Goal: Use online tool/utility: Utilize a website feature to perform a specific function

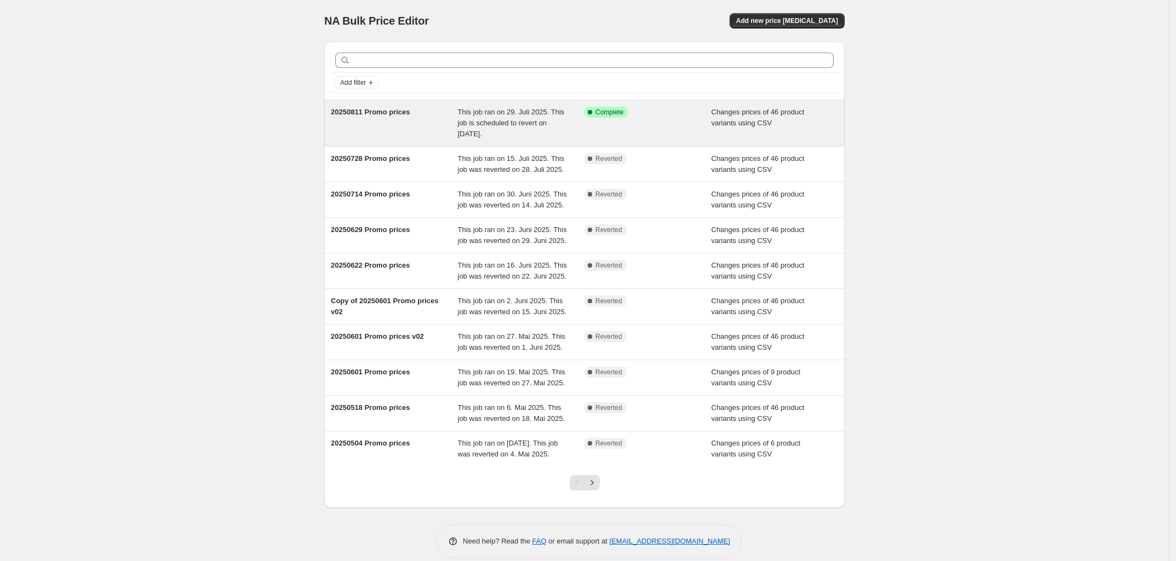
click at [594, 120] on div "Success Complete Complete" at bounding box center [647, 123] width 127 height 33
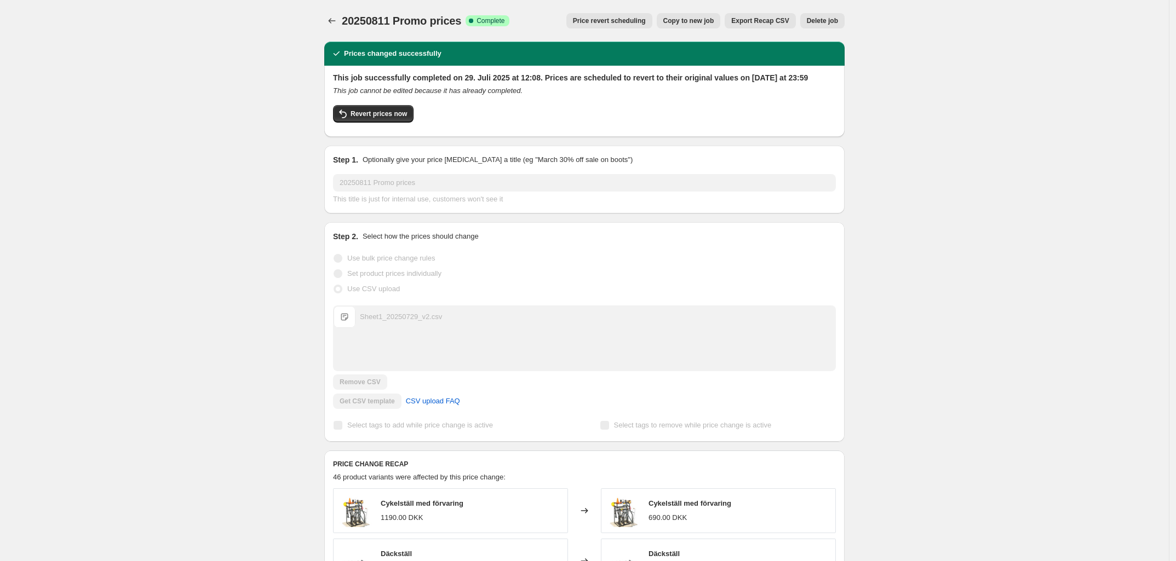
click at [696, 25] on button "Copy to new job" at bounding box center [689, 20] width 64 height 15
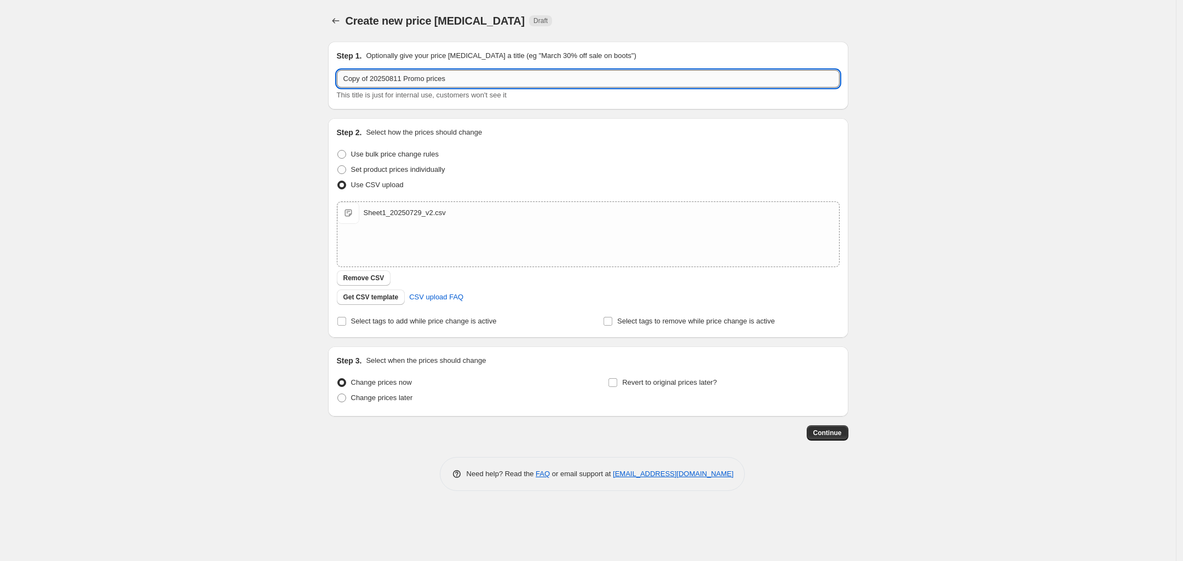
click at [366, 77] on input "Copy of 20250811 Promo prices" at bounding box center [588, 79] width 503 height 18
drag, startPoint x: 370, startPoint y: 78, endPoint x: 327, endPoint y: 81, distance: 42.8
click at [328, 81] on div "Step 1. Optionally give your price [MEDICAL_DATA] a title (eg "March 30% off sa…" at bounding box center [588, 76] width 520 height 68
click at [370, 78] on input "20250811 Promo prices" at bounding box center [588, 79] width 503 height 18
type input "20250825 Promo prices"
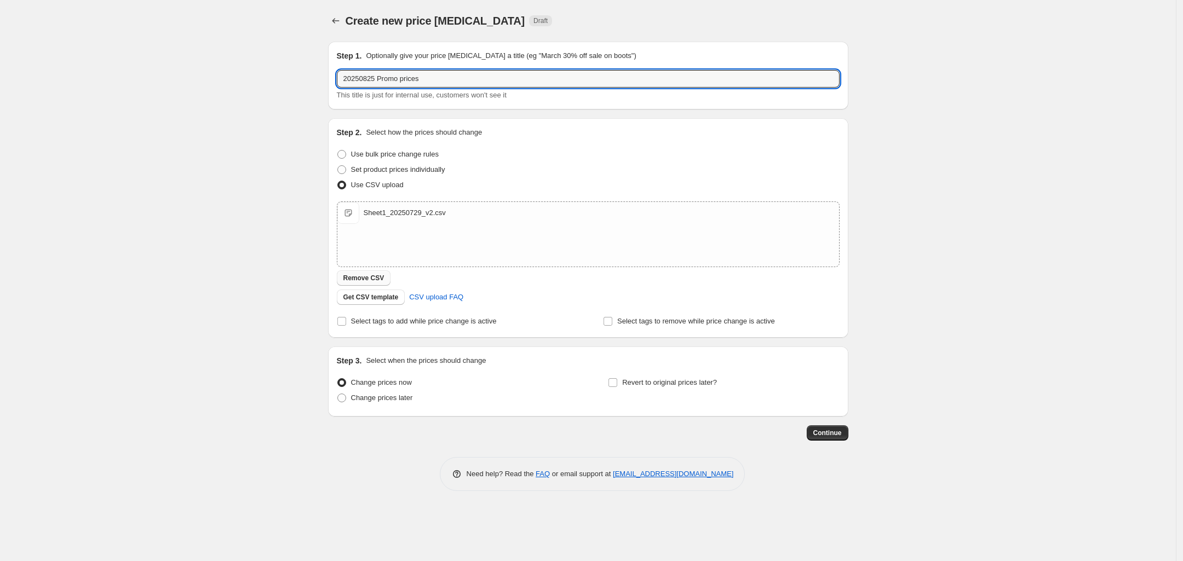
click at [373, 281] on span "Remove CSV" at bounding box center [363, 278] width 41 height 9
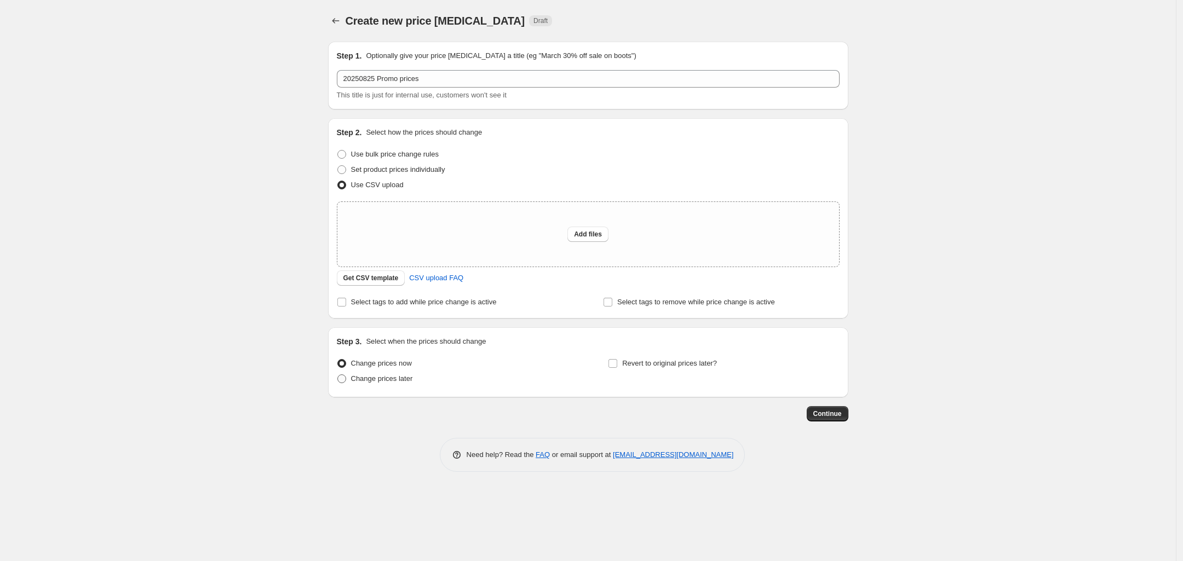
click at [390, 383] on span "Change prices later" at bounding box center [382, 379] width 62 height 8
click at [338, 375] on input "Change prices later" at bounding box center [337, 375] width 1 height 1
radio input "true"
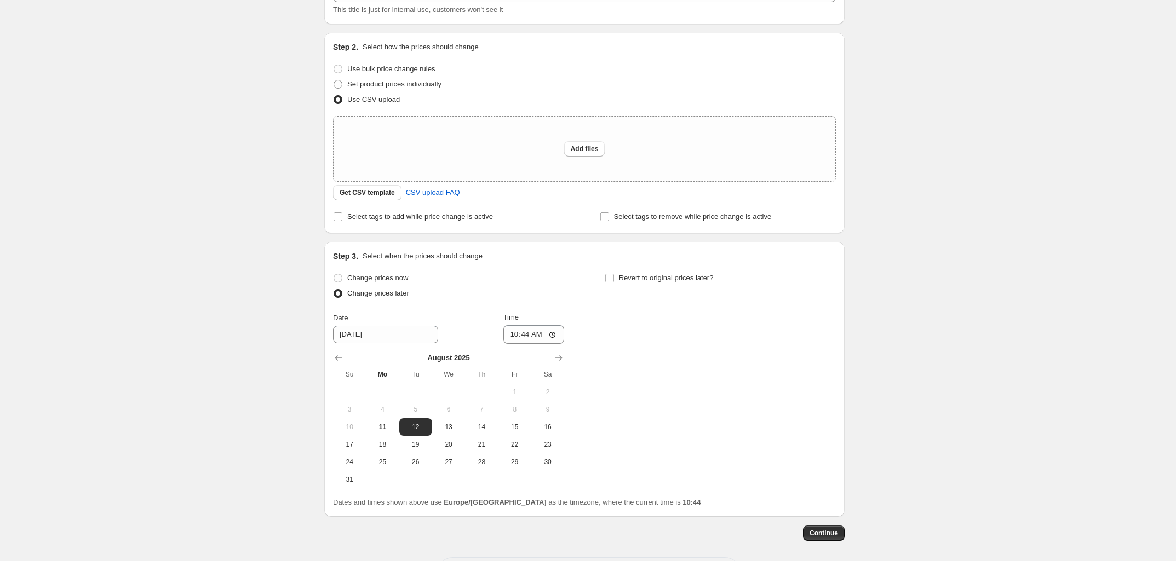
scroll to position [132, 0]
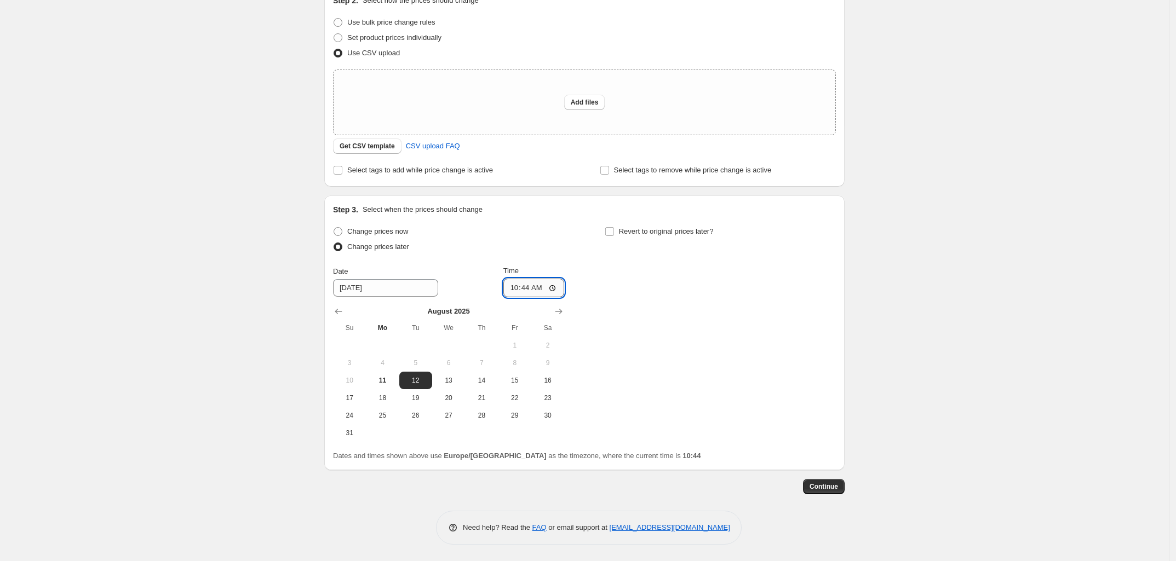
click at [530, 287] on input "10:44" at bounding box center [533, 288] width 61 height 19
type input "00:01"
click at [707, 227] on span "Revert to original prices later?" at bounding box center [666, 231] width 95 height 8
click at [614, 227] on input "Revert to original prices later?" at bounding box center [609, 231] width 9 height 9
checkbox input "true"
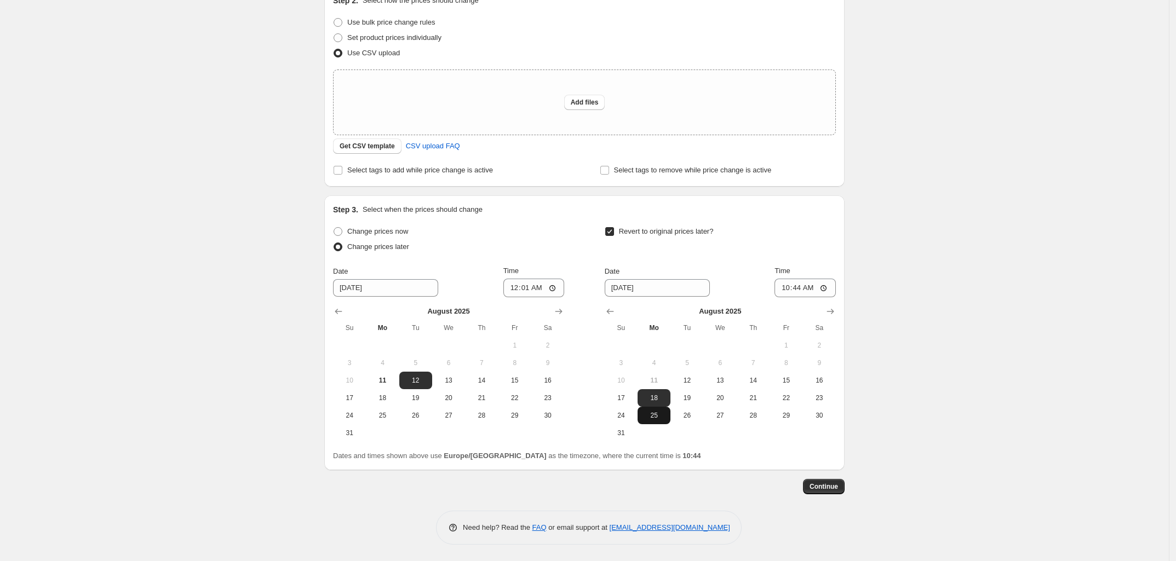
click at [660, 419] on span "25" at bounding box center [654, 415] width 24 height 9
type input "[DATE]"
click at [798, 292] on input "10:44" at bounding box center [804, 288] width 61 height 19
type input "23:59"
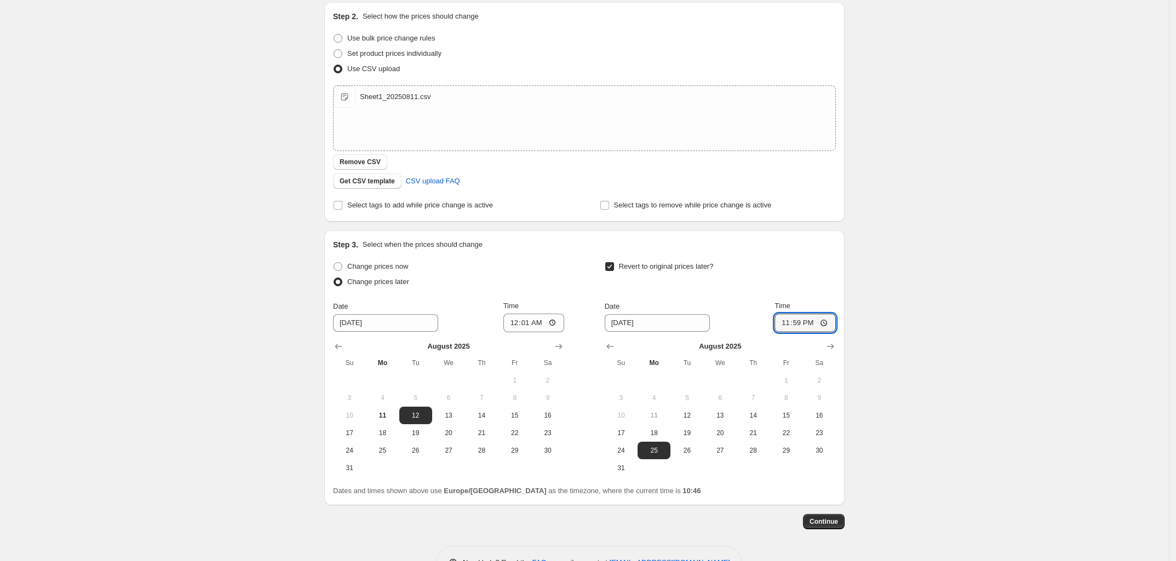
scroll to position [137, 0]
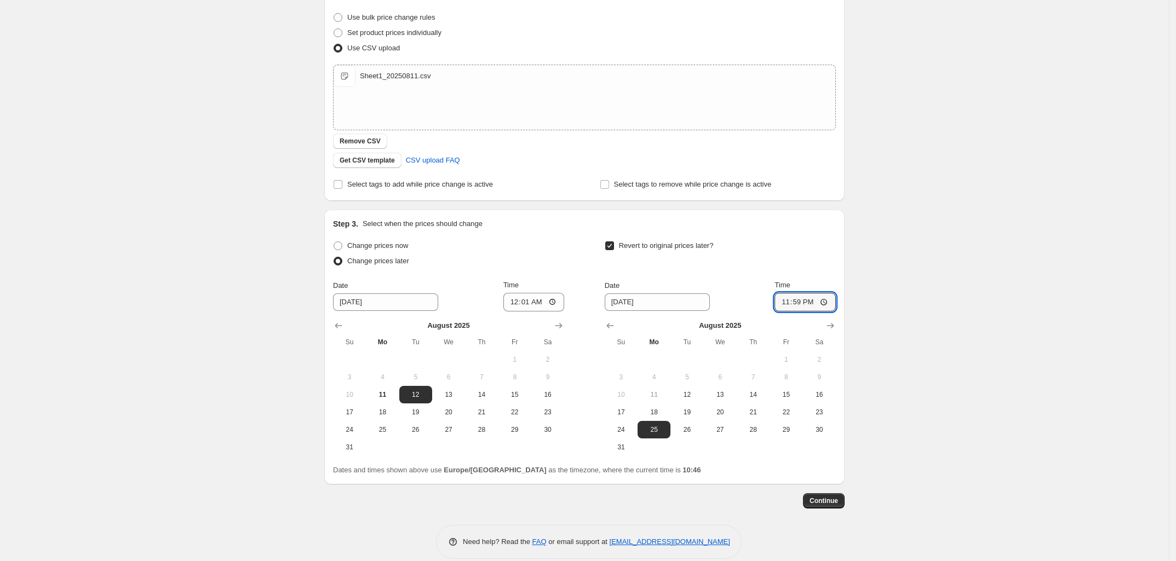
click at [284, 374] on div "Create new price [MEDICAL_DATA]. This page is ready Create new price [MEDICAL_D…" at bounding box center [584, 219] width 1169 height 712
click at [241, 275] on div "Create new price [MEDICAL_DATA]. This page is ready Create new price [MEDICAL_D…" at bounding box center [584, 219] width 1169 height 712
click at [822, 511] on div "Step 1. Optionally give your price [MEDICAL_DATA] a title (eg "March 30% off sa…" at bounding box center [584, 227] width 520 height 663
click at [826, 501] on span "Continue" at bounding box center [823, 501] width 28 height 9
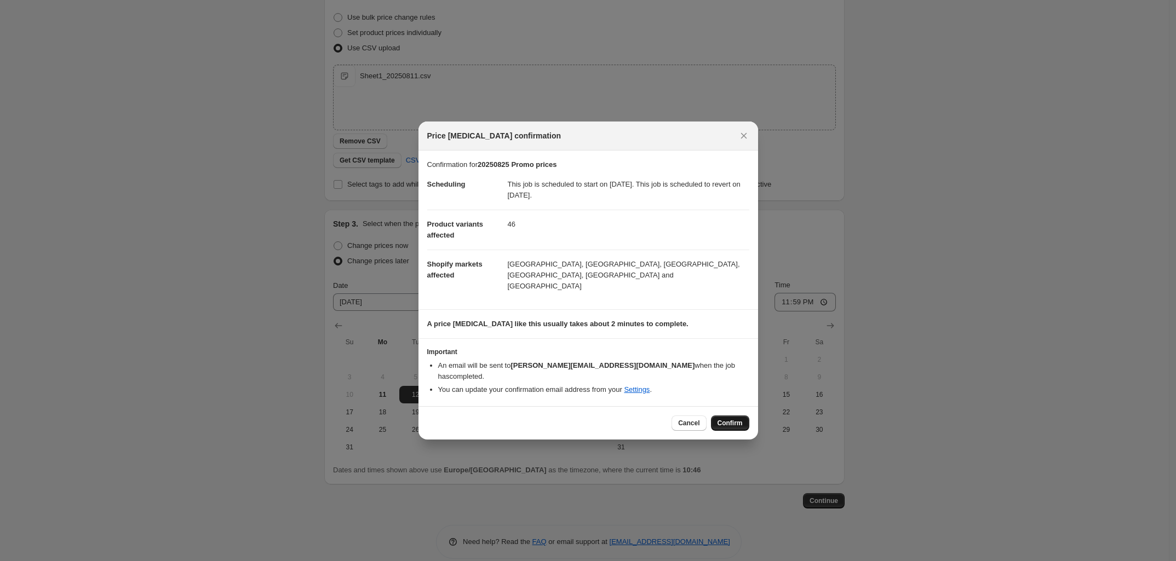
click at [723, 419] on span "Confirm" at bounding box center [729, 423] width 25 height 9
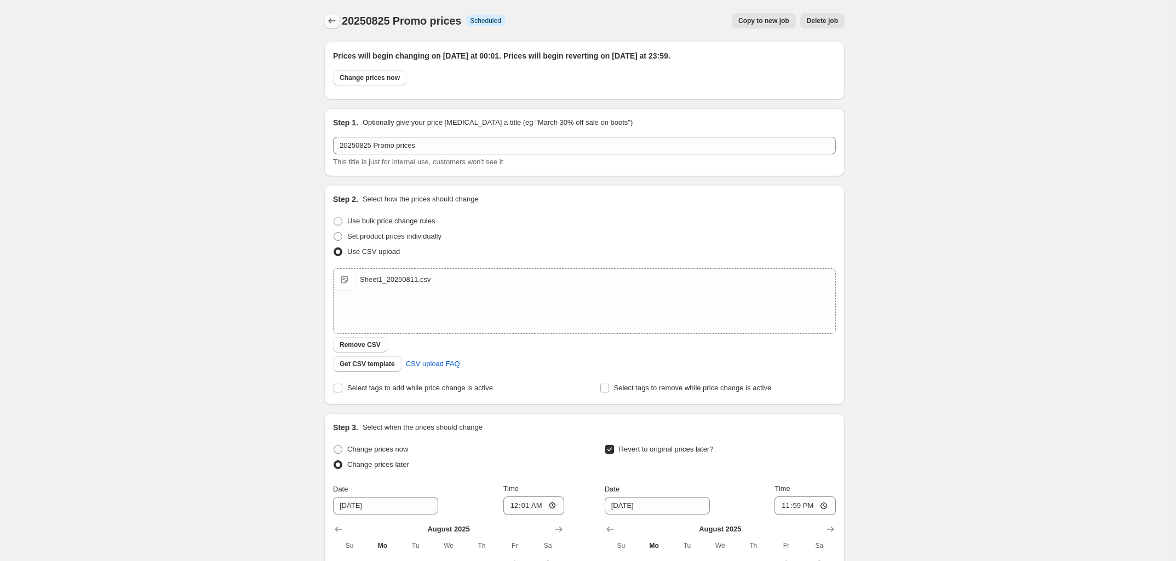
click at [335, 19] on icon "Price change jobs" at bounding box center [331, 20] width 11 height 11
